Goal: Browse casually

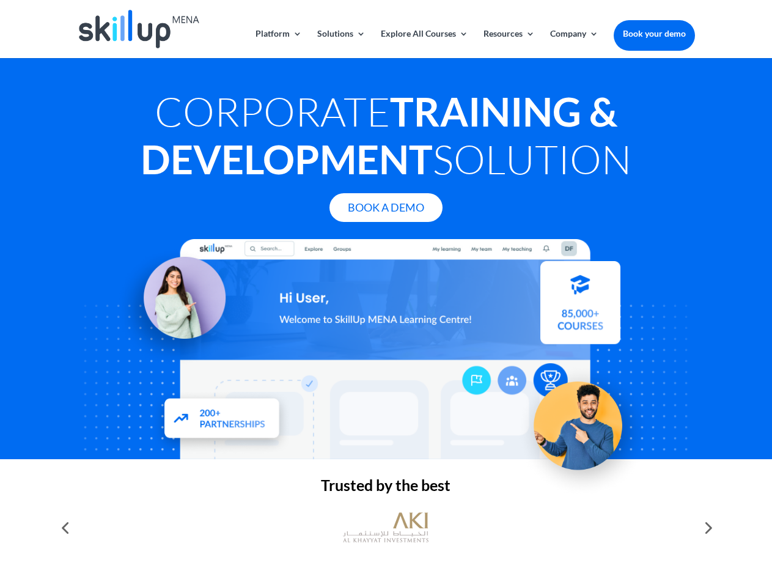
click at [386, 293] on div at bounding box center [385, 349] width 617 height 220
click at [340, 43] on link "Solutions" at bounding box center [341, 43] width 48 height 29
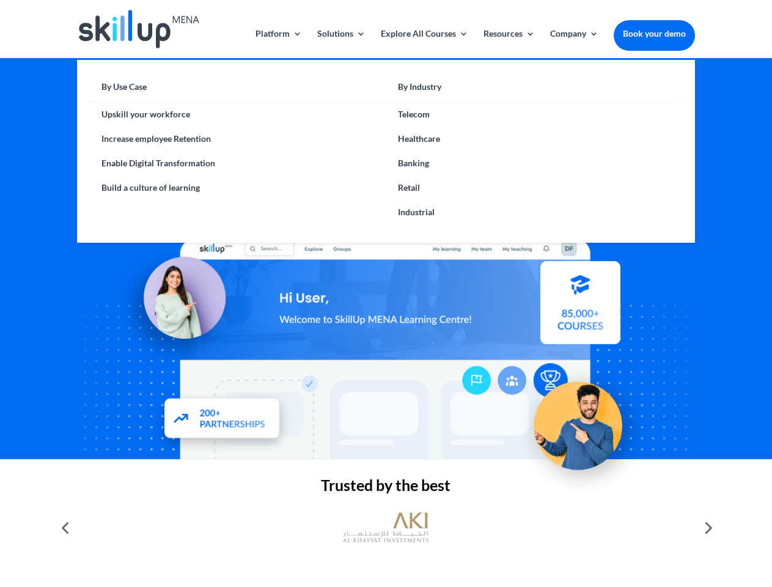
click at [423, 43] on link "Explore All Courses" at bounding box center [424, 43] width 87 height 29
click at [508, 43] on link "Resources" at bounding box center [508, 43] width 51 height 29
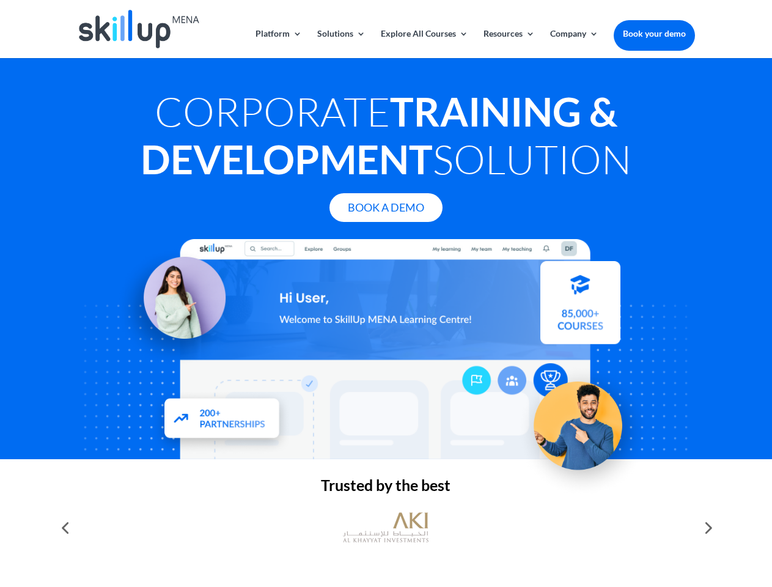
click at [574, 43] on link "Company" at bounding box center [574, 43] width 48 height 29
click at [386, 527] on img at bounding box center [386, 527] width 86 height 43
